Goal: Check status

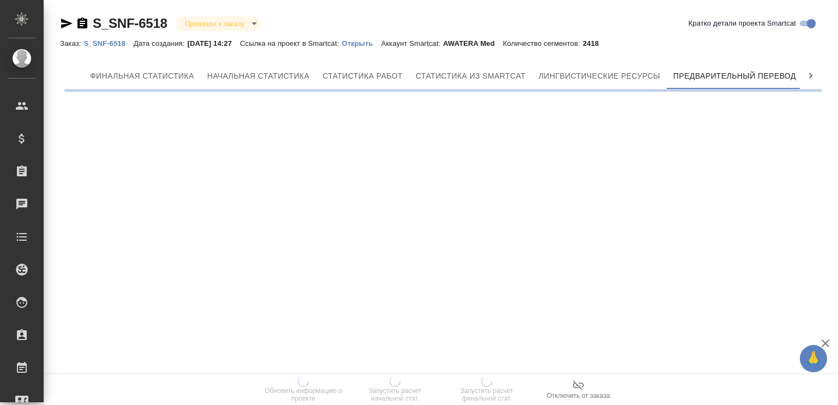
scroll to position [0, 5]
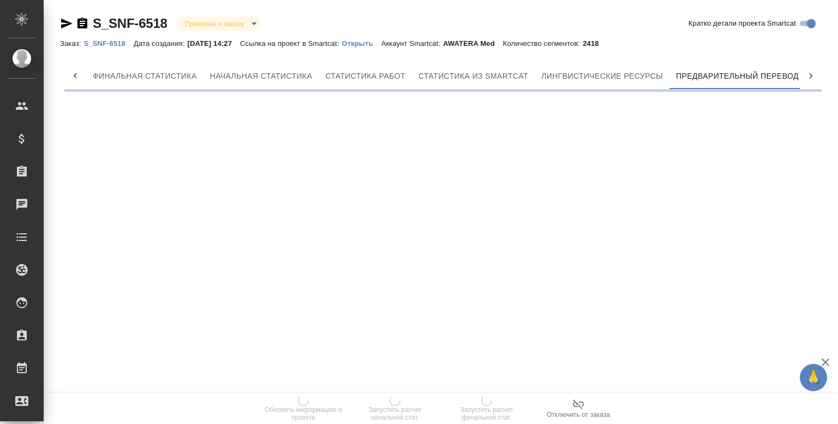
scroll to position [0, 5]
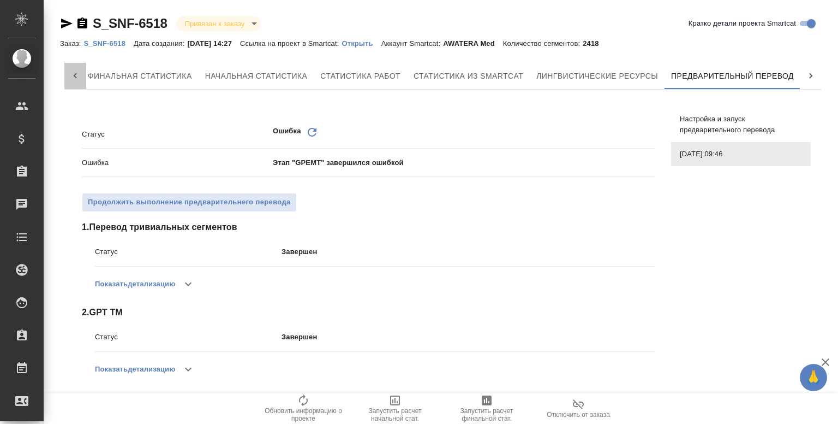
click at [72, 74] on icon at bounding box center [75, 75] width 11 height 11
click at [131, 71] on span "Финальная статистика" at bounding box center [145, 76] width 104 height 14
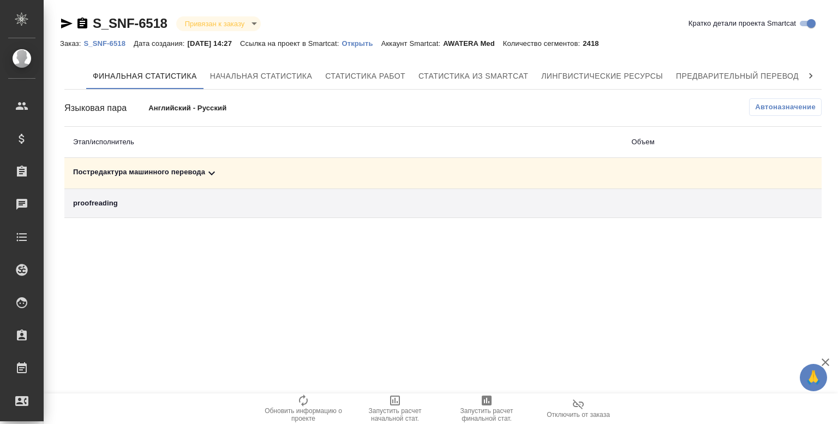
click at [216, 174] on icon at bounding box center [211, 172] width 13 height 13
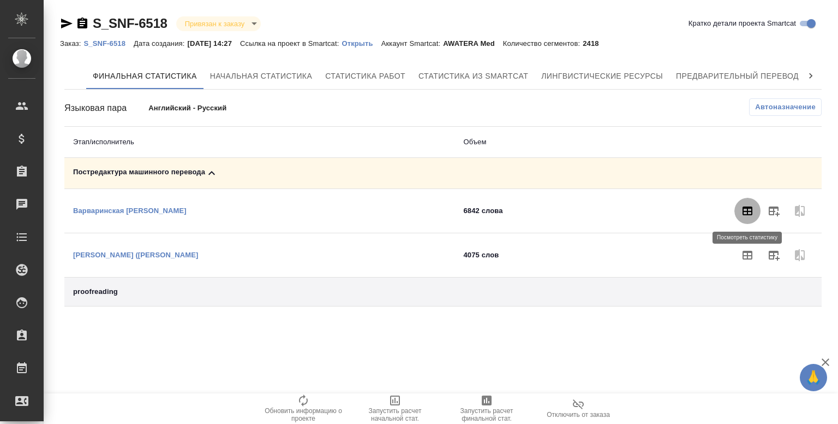
click at [742, 207] on icon "button" at bounding box center [747, 210] width 13 height 13
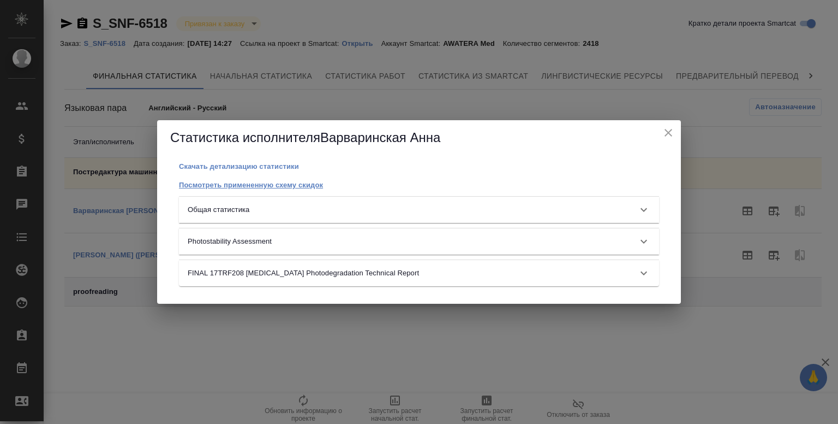
click at [227, 188] on p "Посмотреть примененную схему скидок" at bounding box center [251, 185] width 144 height 8
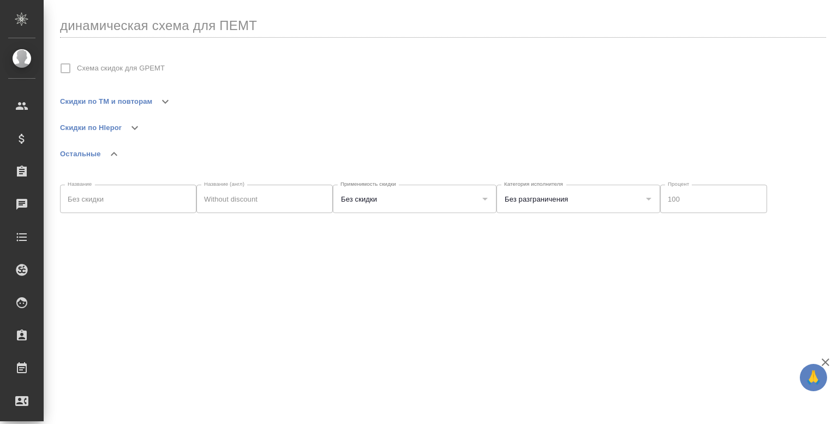
click at [168, 101] on icon "button" at bounding box center [165, 101] width 13 height 13
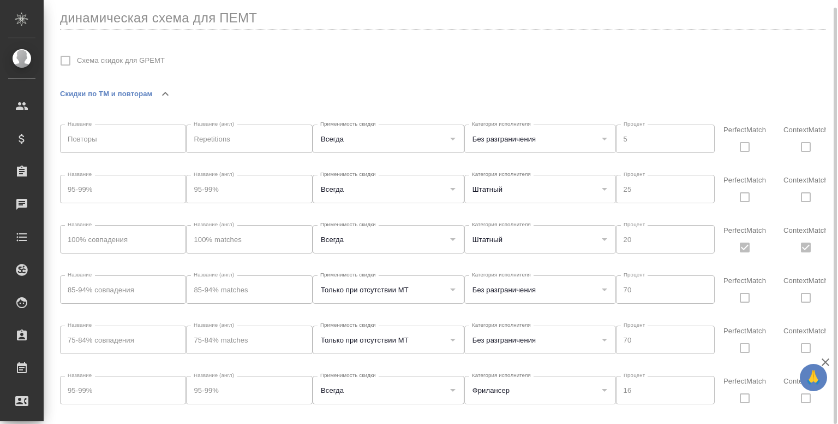
scroll to position [186, 0]
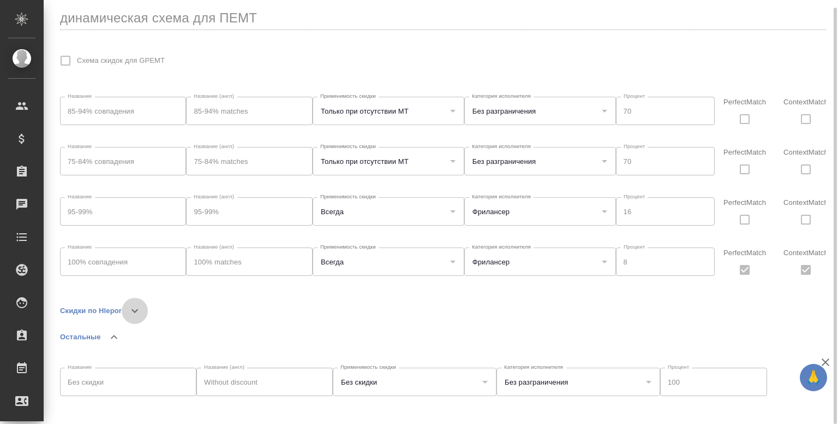
click at [139, 304] on icon "button" at bounding box center [134, 310] width 13 height 13
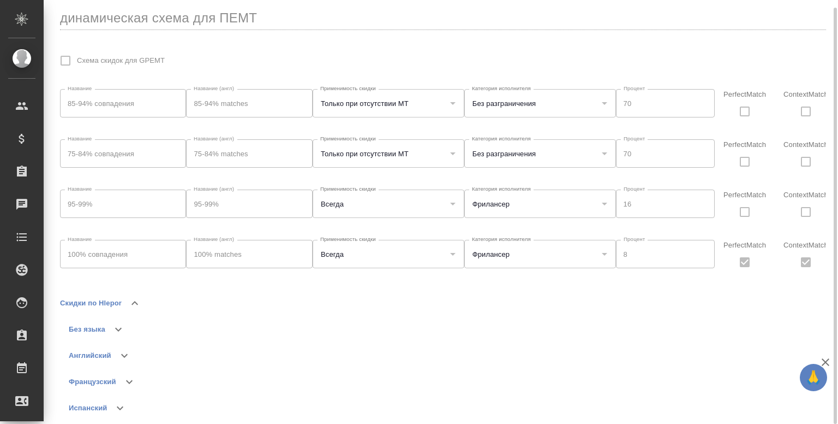
scroll to position [287, 0]
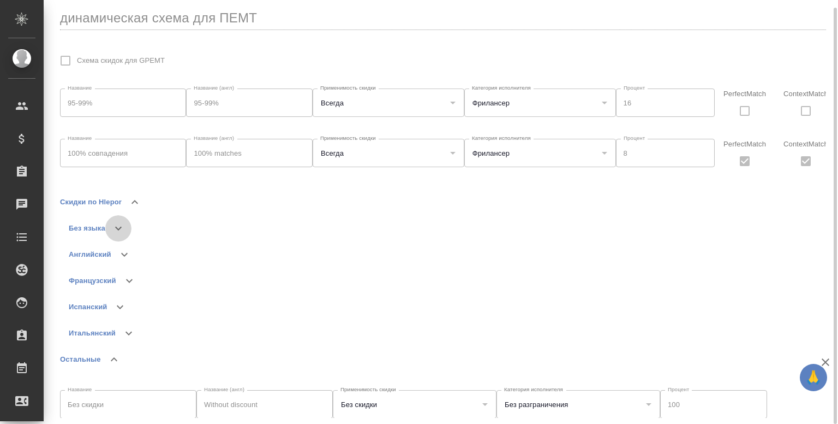
click at [121, 228] on icon "button" at bounding box center [118, 228] width 13 height 13
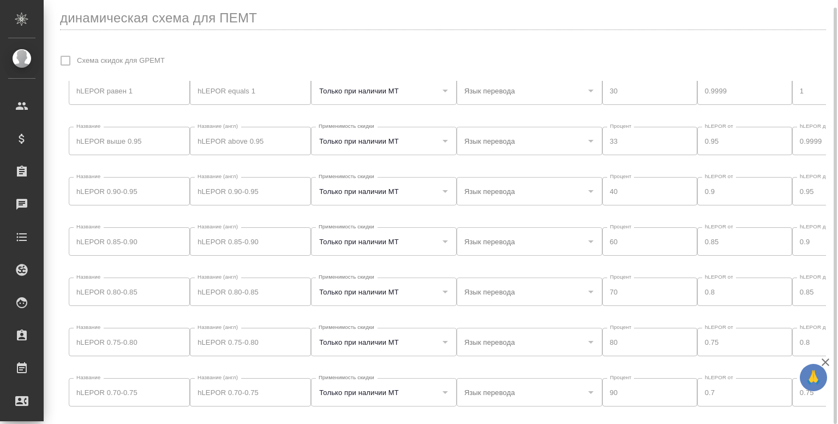
scroll to position [271, 0]
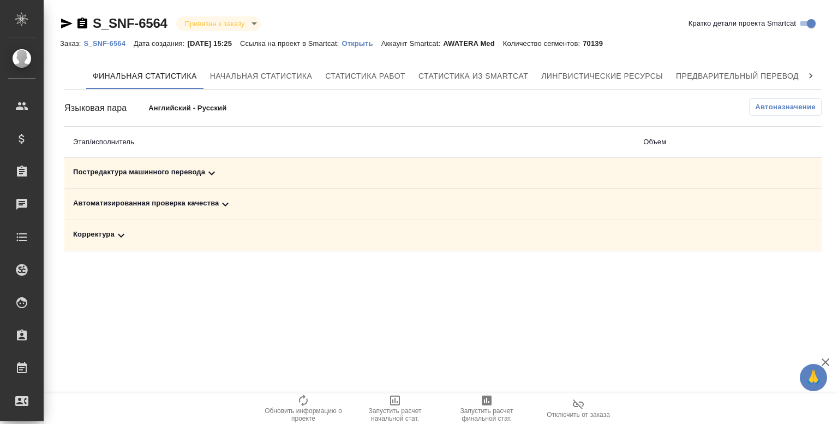
click at [210, 171] on icon at bounding box center [211, 172] width 13 height 13
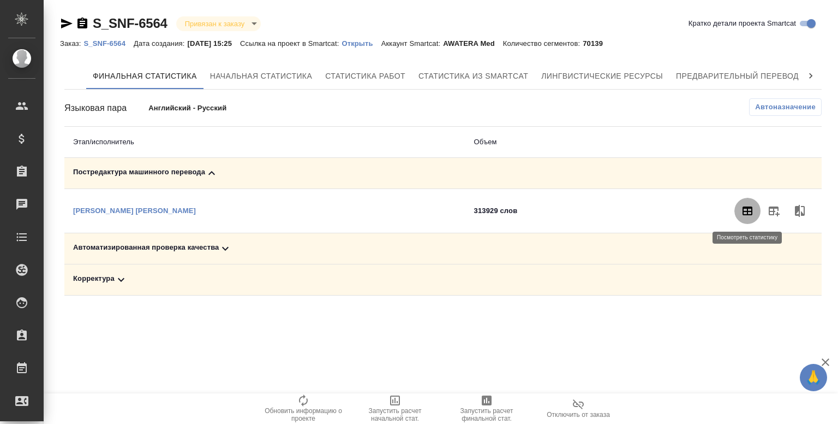
click at [748, 217] on button "button" at bounding box center [748, 211] width 26 height 26
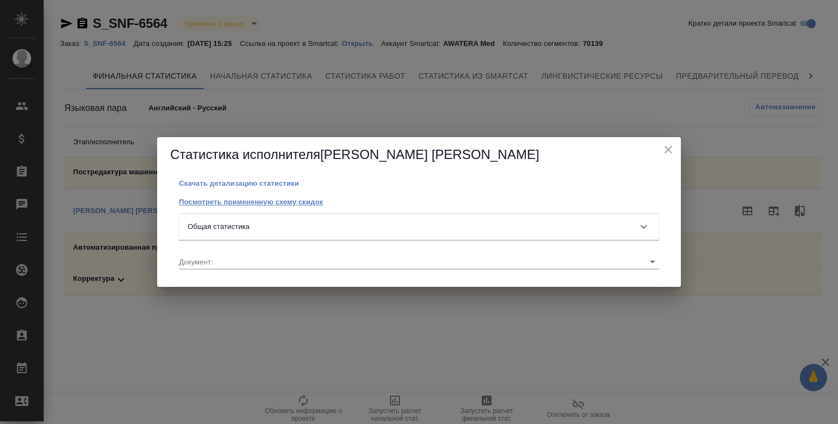
click at [211, 201] on p "Посмотреть примененную схему скидок" at bounding box center [251, 202] width 144 height 8
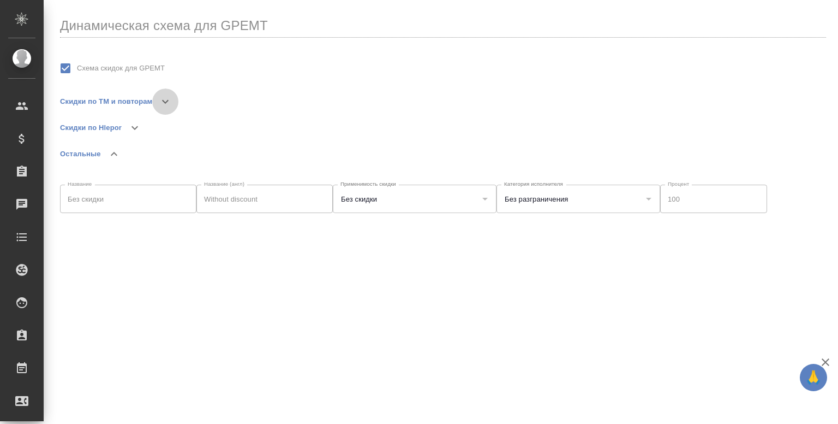
click at [162, 100] on icon "button" at bounding box center [165, 101] width 13 height 13
